Goal: Task Accomplishment & Management: Complete application form

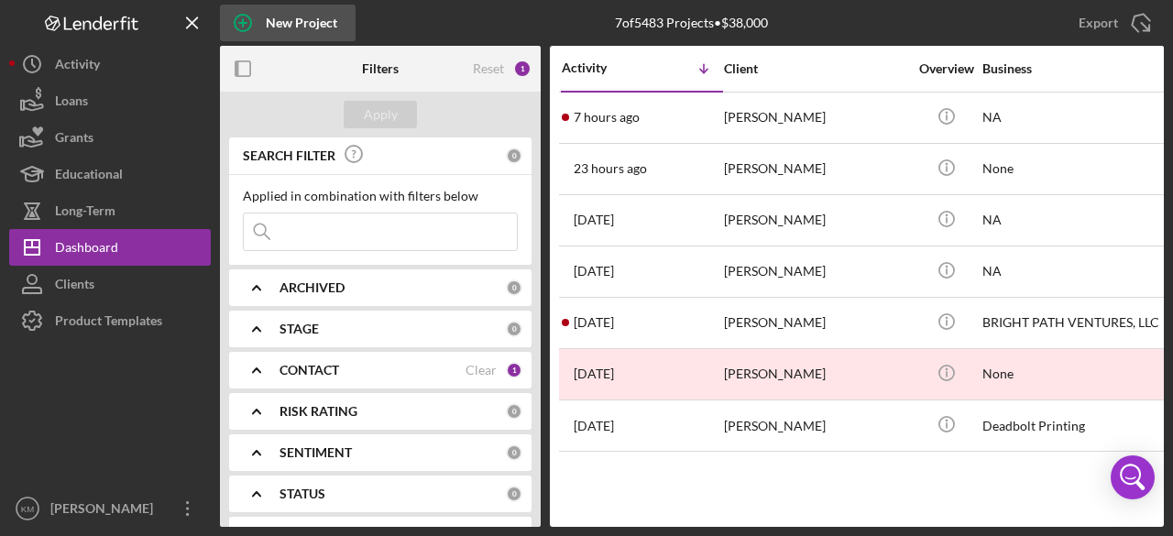
click at [280, 29] on div "New Project" at bounding box center [301, 23] width 71 height 37
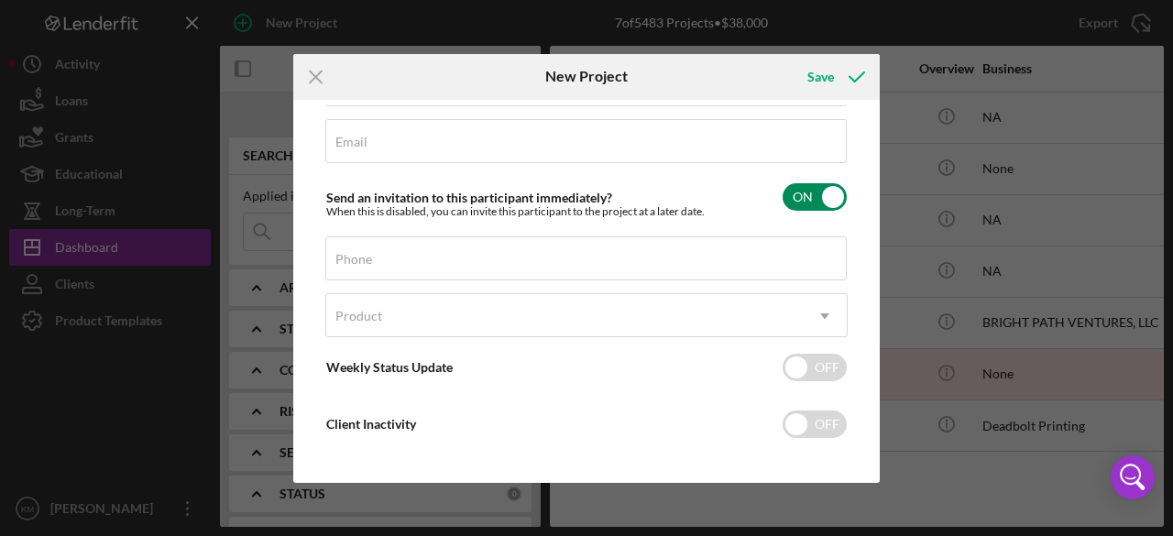
scroll to position [192, 0]
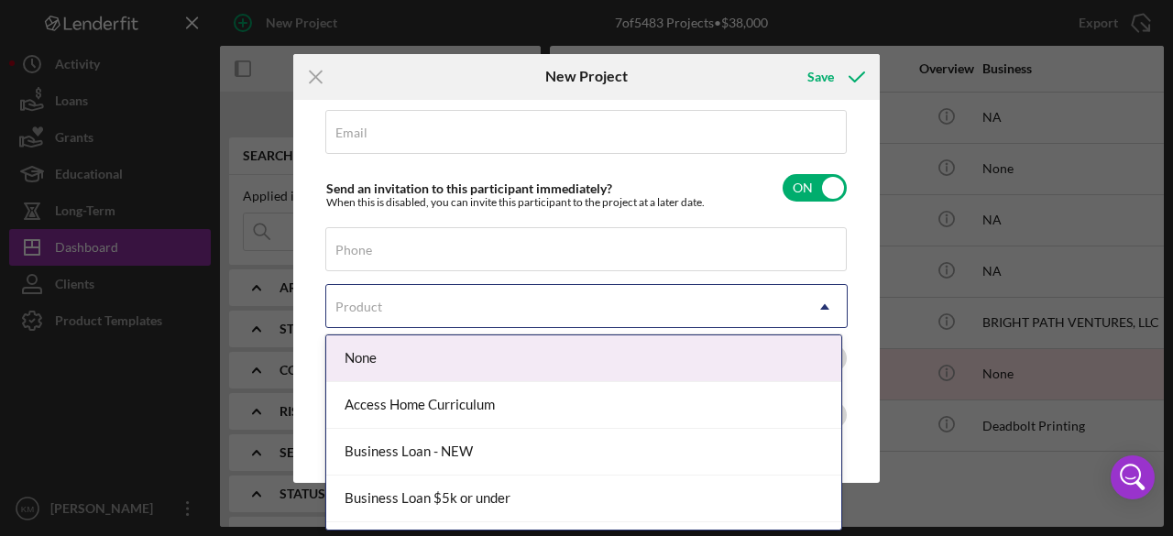
click at [820, 312] on icon "Icon/Dropdown Arrow" at bounding box center [825, 307] width 44 height 44
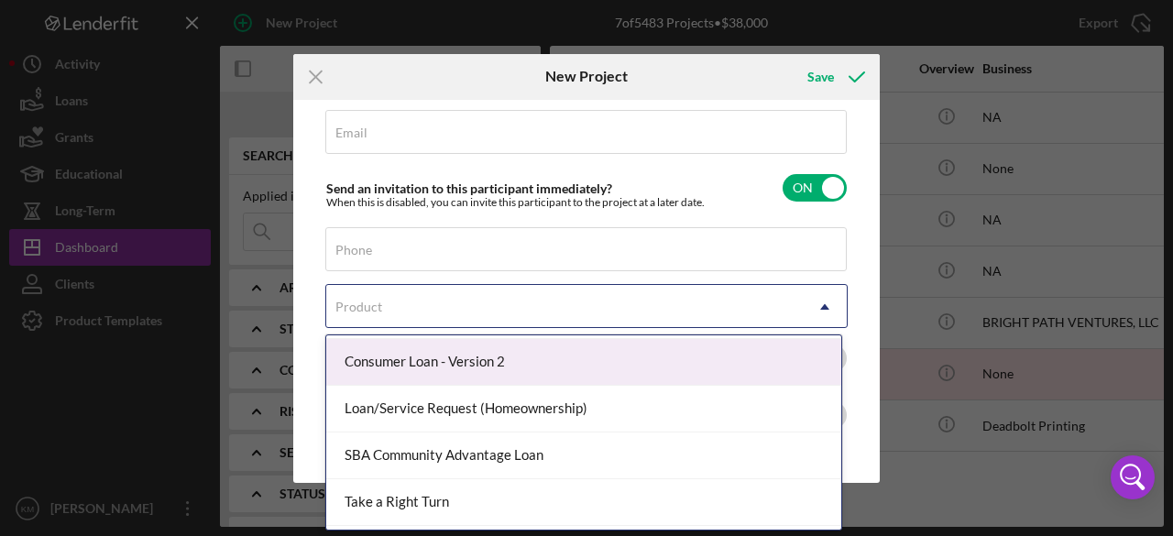
click at [861, 260] on div "Client First Name Required Client Last Name Required Business Required Email Re…" at bounding box center [586, 291] width 577 height 374
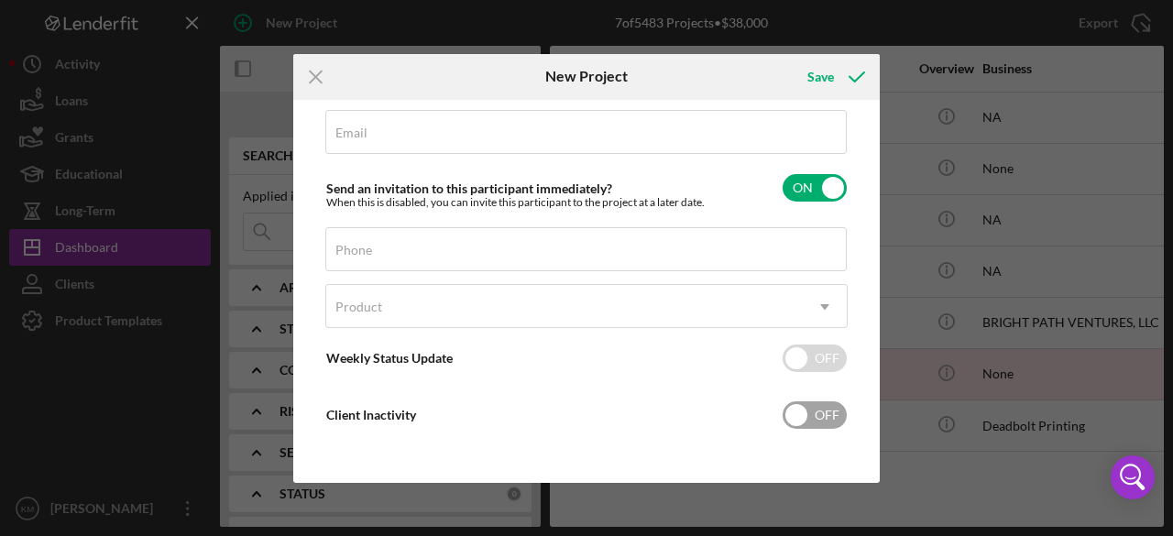
click at [792, 419] on input "checkbox" at bounding box center [814, 414] width 64 height 27
checkbox input "true"
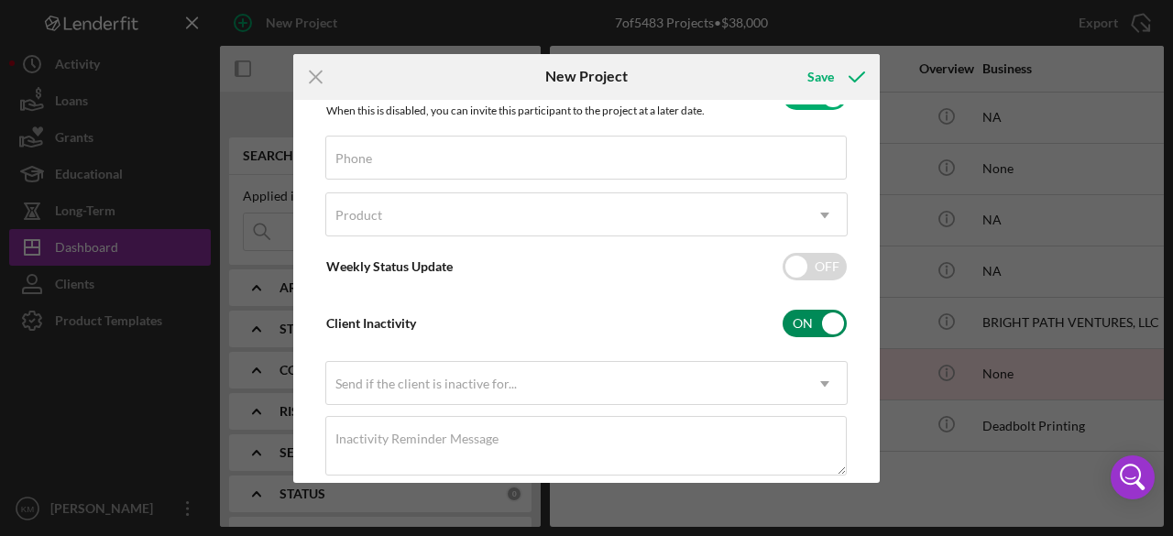
scroll to position [326, 0]
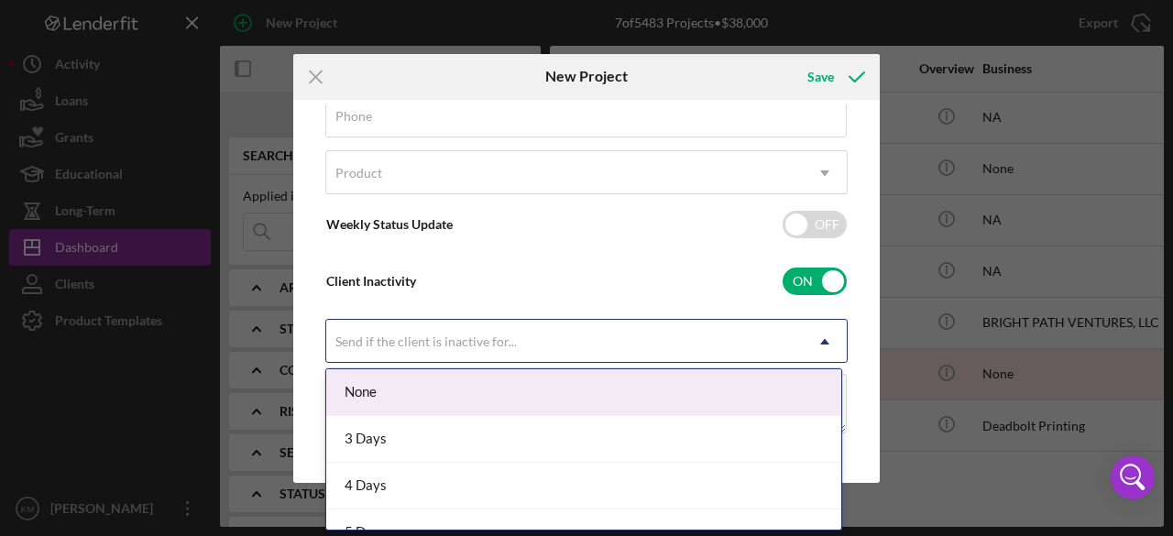
click at [820, 344] on icon "Icon/Dropdown Arrow" at bounding box center [825, 342] width 44 height 44
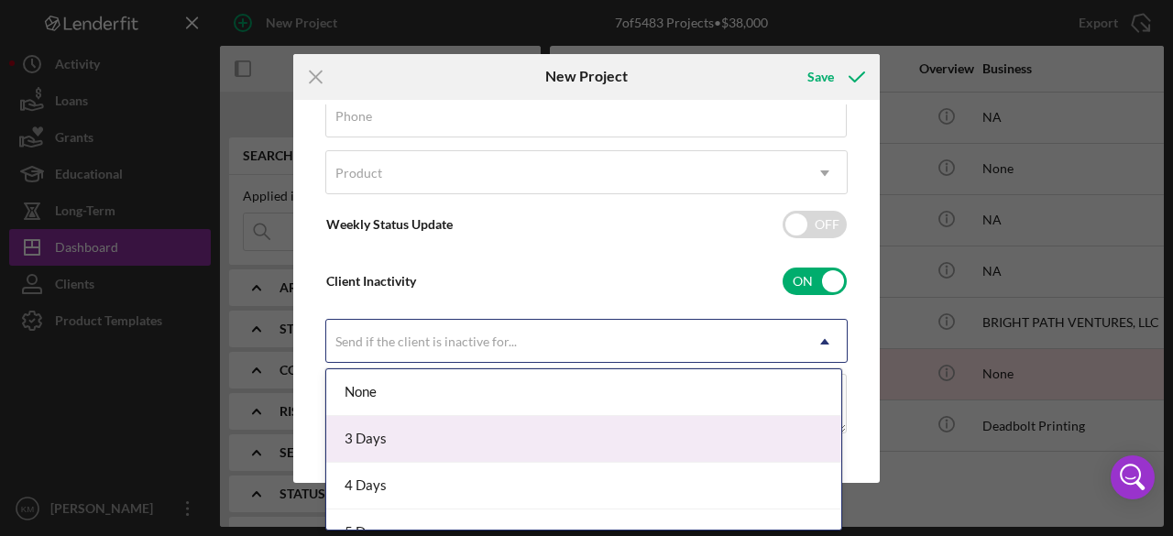
click at [693, 436] on div "3 Days" at bounding box center [583, 439] width 515 height 47
